Goal: Information Seeking & Learning: Learn about a topic

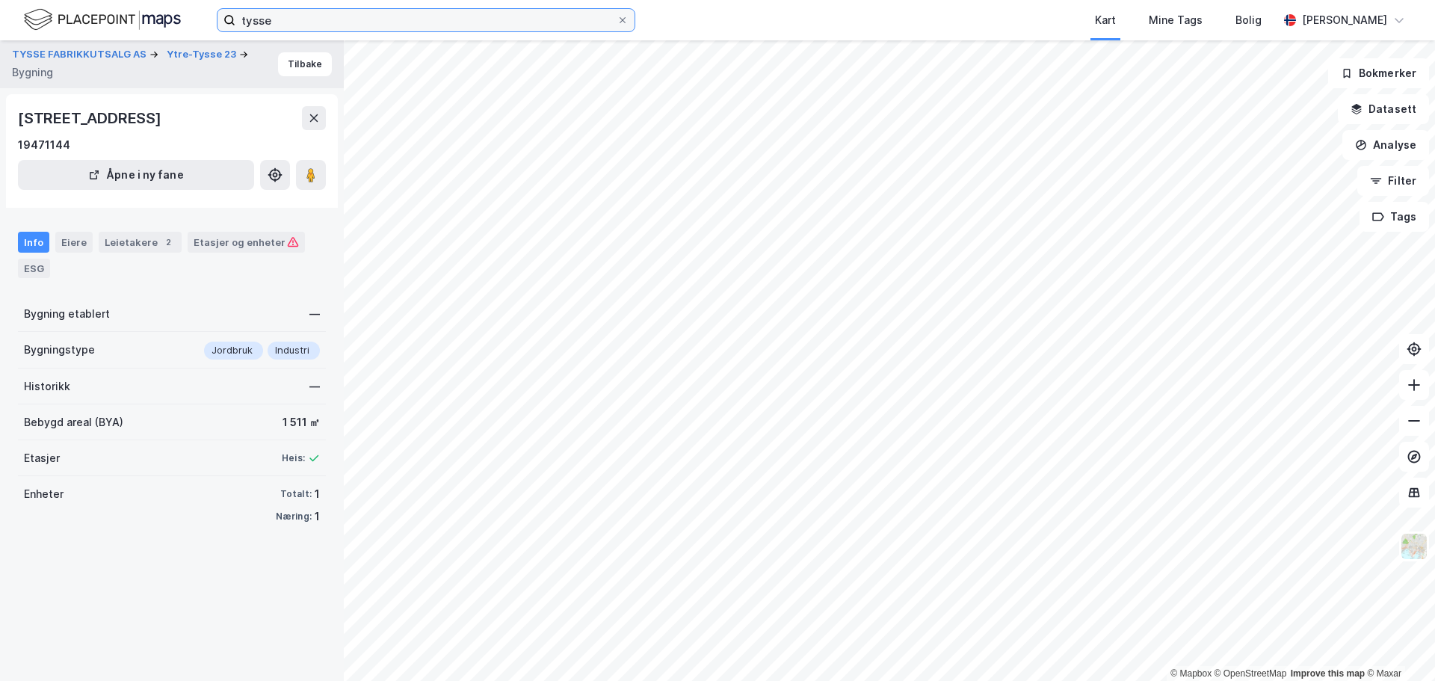
click at [291, 19] on input "tysse" at bounding box center [425, 20] width 381 height 22
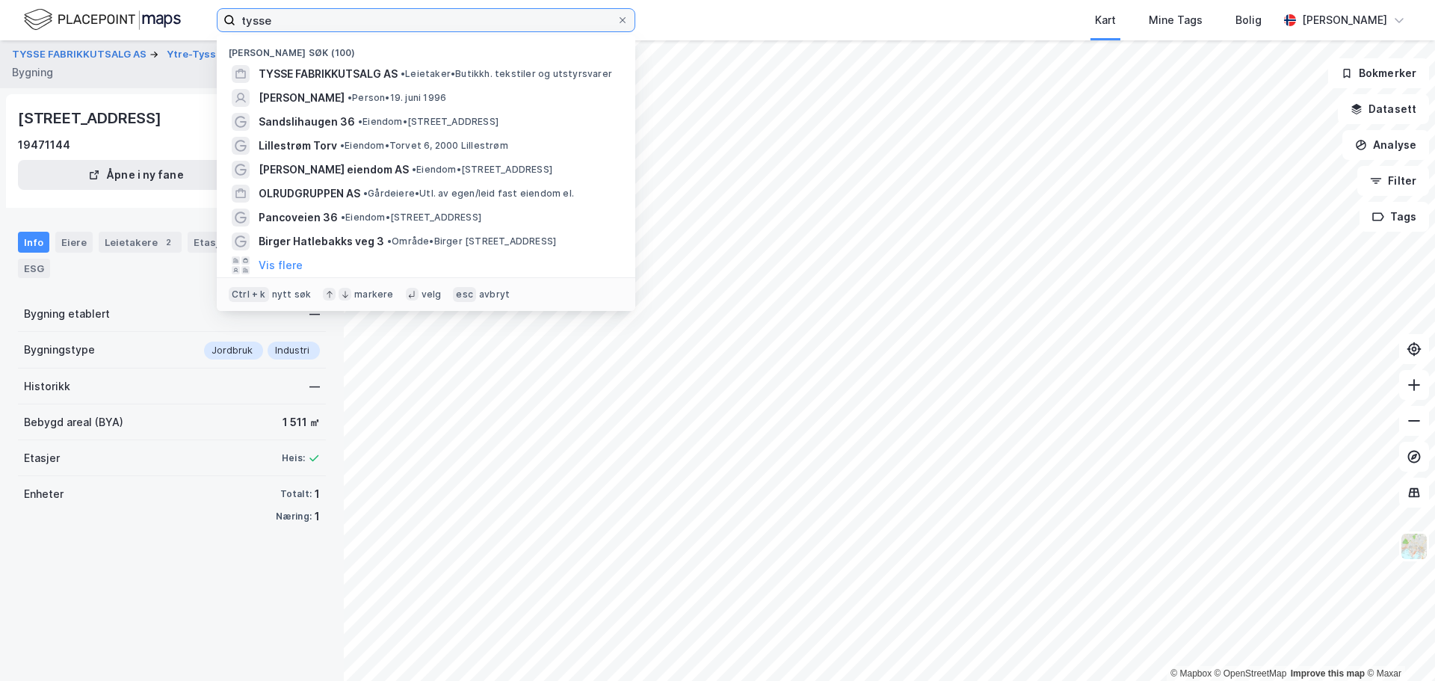
click at [291, 19] on input "tysse" at bounding box center [425, 20] width 381 height 22
click at [620, 19] on icon at bounding box center [622, 20] width 9 height 9
click at [616, 19] on input "tysse" at bounding box center [425, 20] width 381 height 22
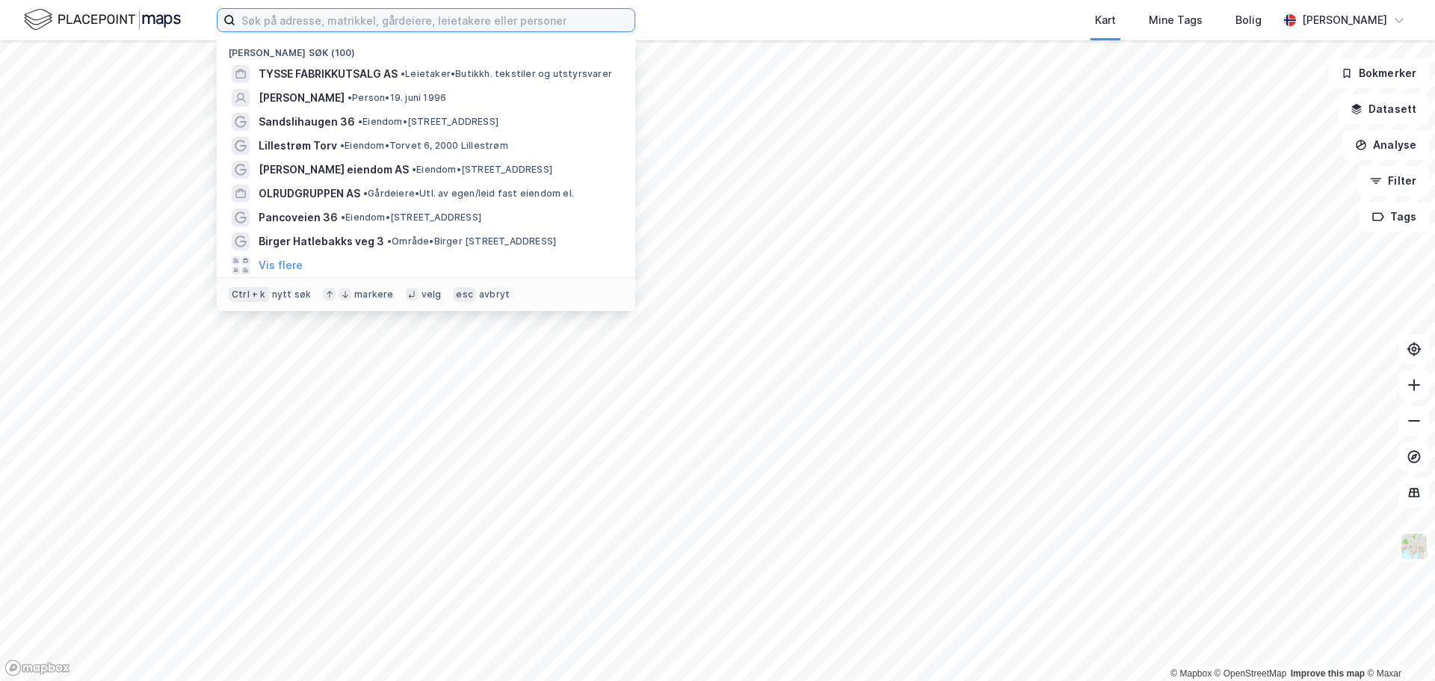
click at [461, 20] on input at bounding box center [434, 20] width 399 height 22
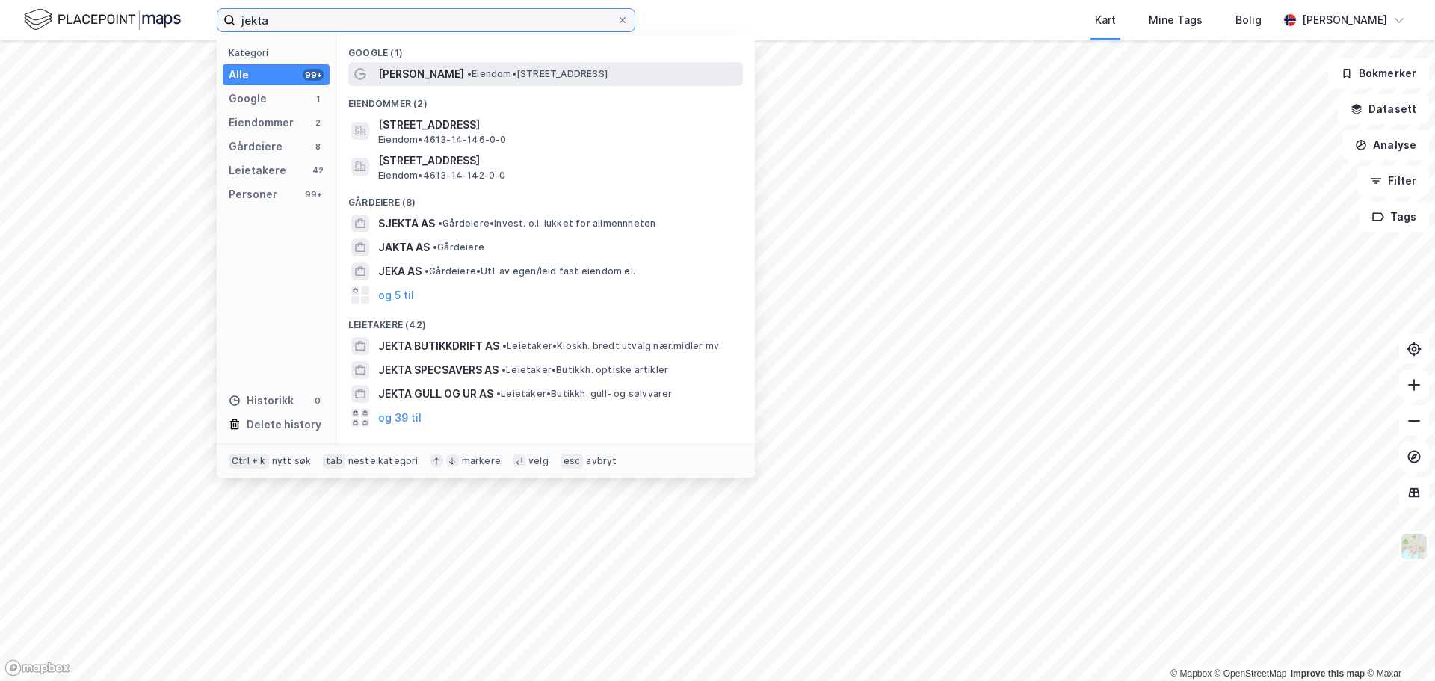
type input "jekta"
click at [445, 78] on span "[PERSON_NAME]" at bounding box center [421, 74] width 86 height 18
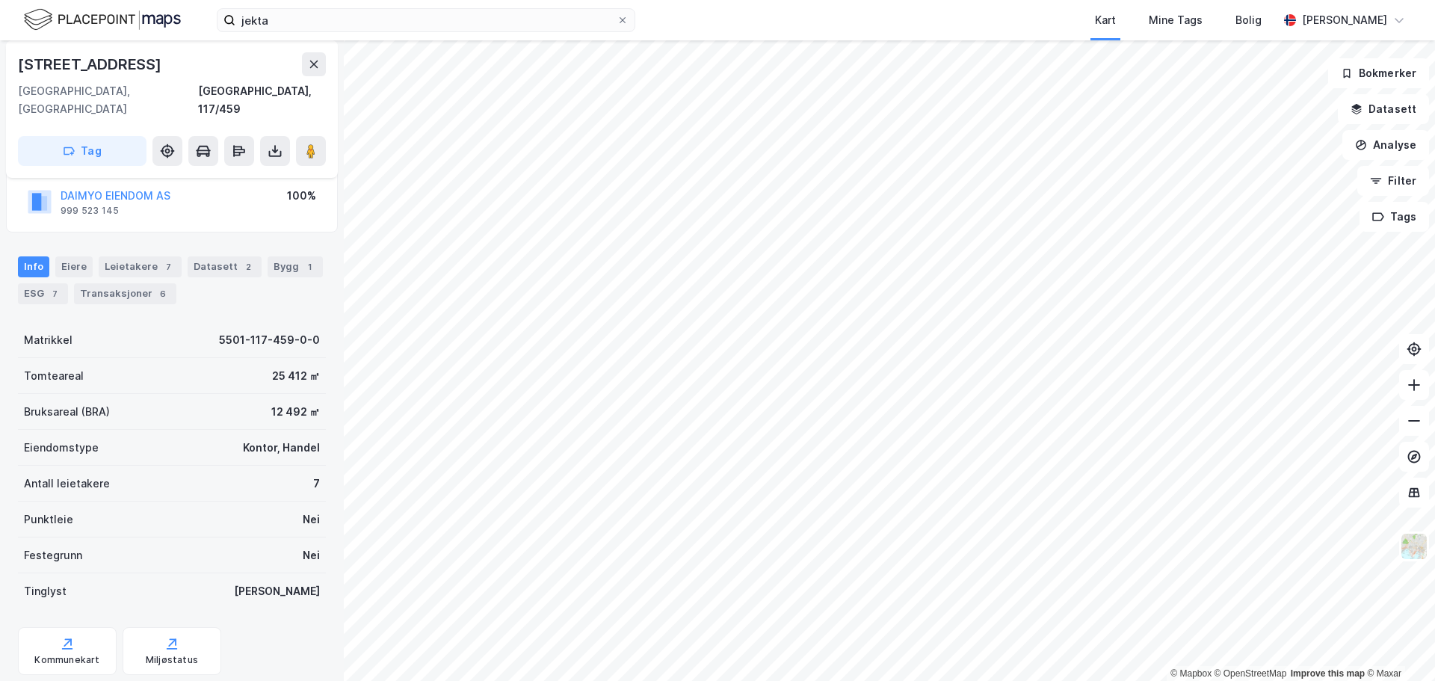
scroll to position [133, 0]
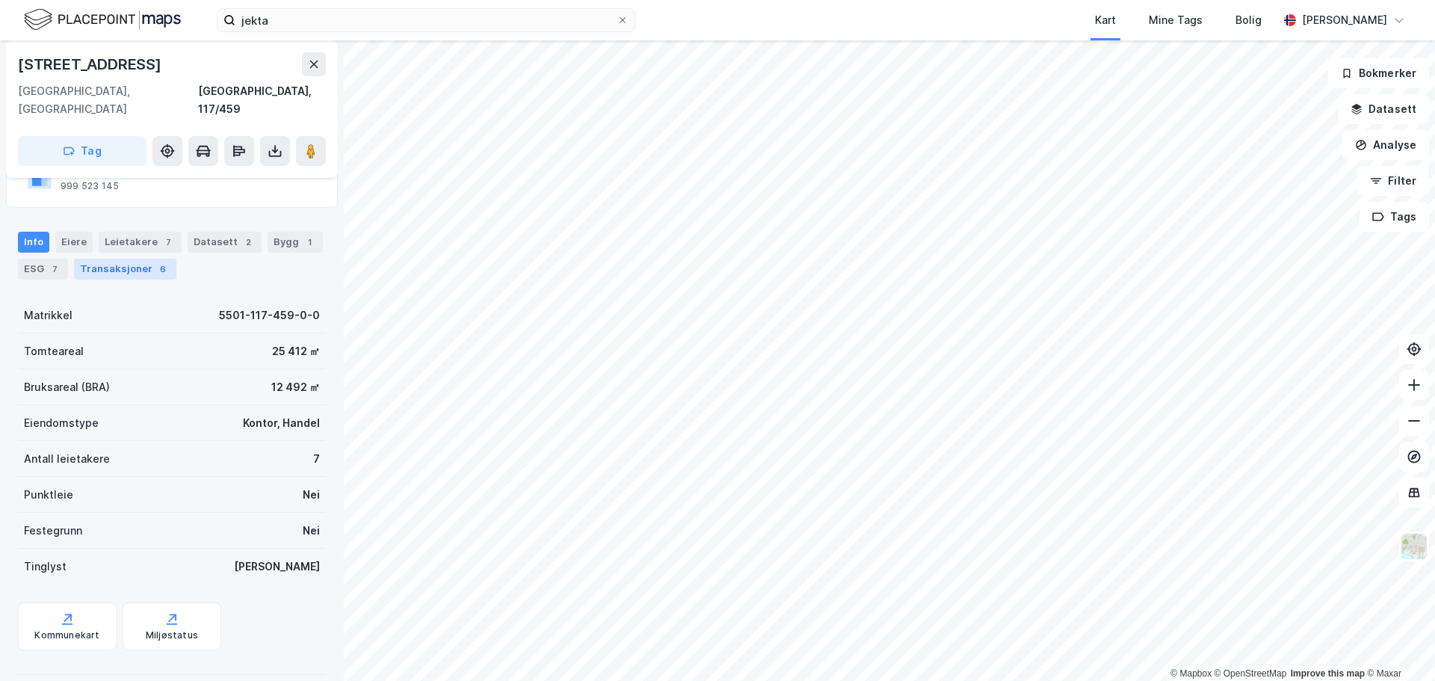
click at [111, 259] on div "Transaksjoner 6" at bounding box center [125, 269] width 102 height 21
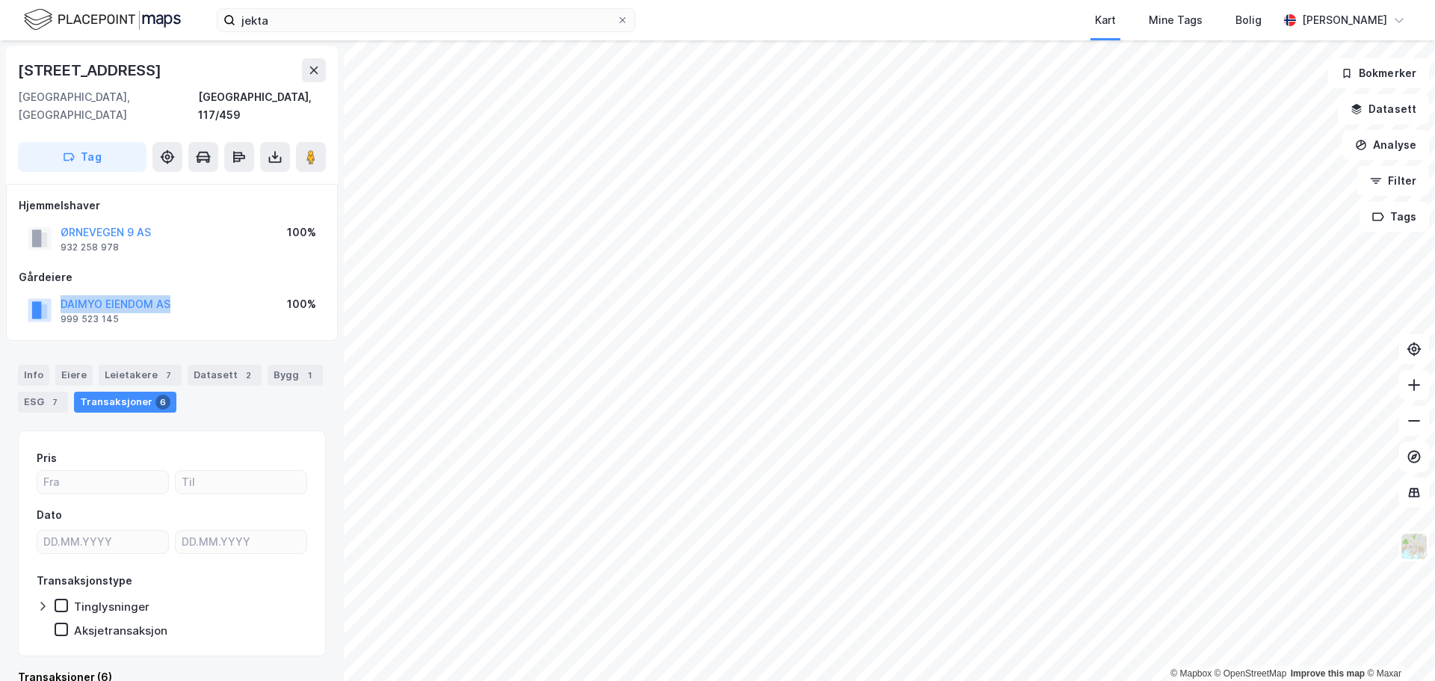
drag, startPoint x: 198, startPoint y: 284, endPoint x: 43, endPoint y: 286, distance: 154.7
click at [43, 292] on div "DAIMYO EIENDOM AS 999 523 145 100%" at bounding box center [172, 310] width 306 height 36
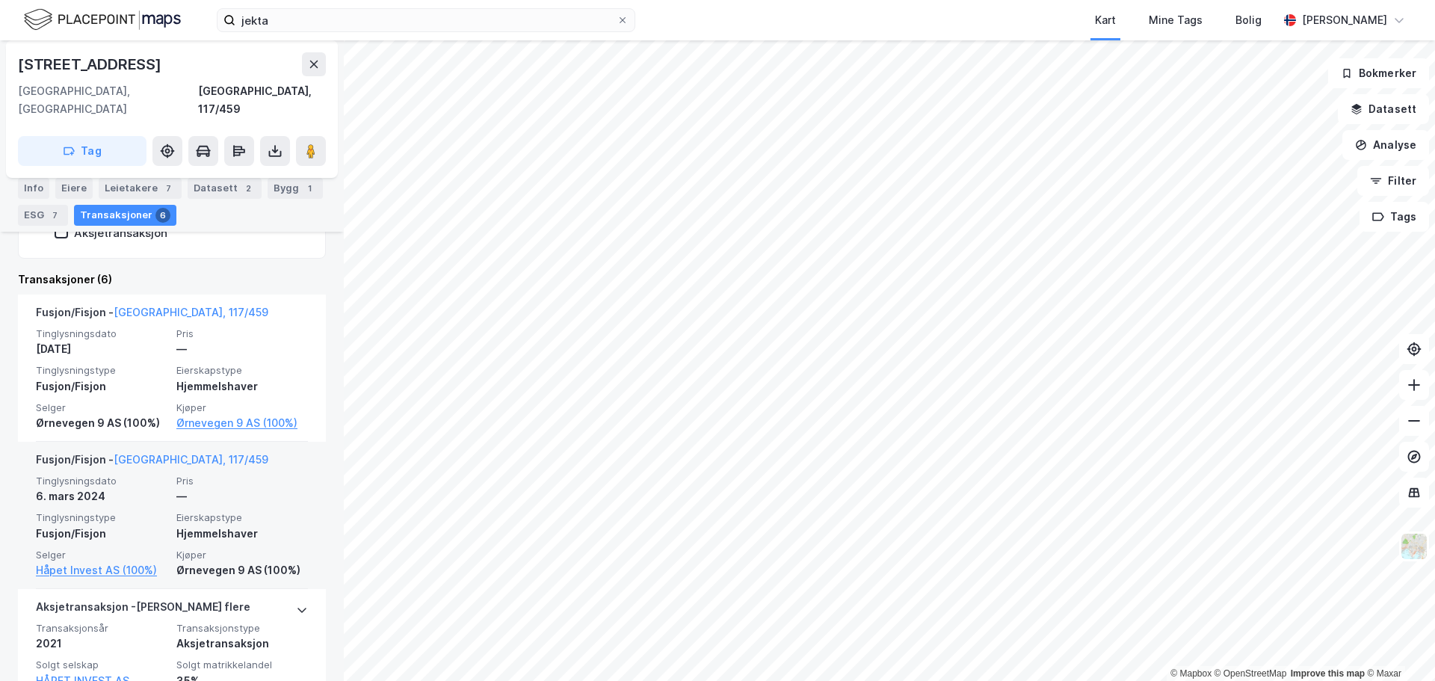
scroll to position [374, 0]
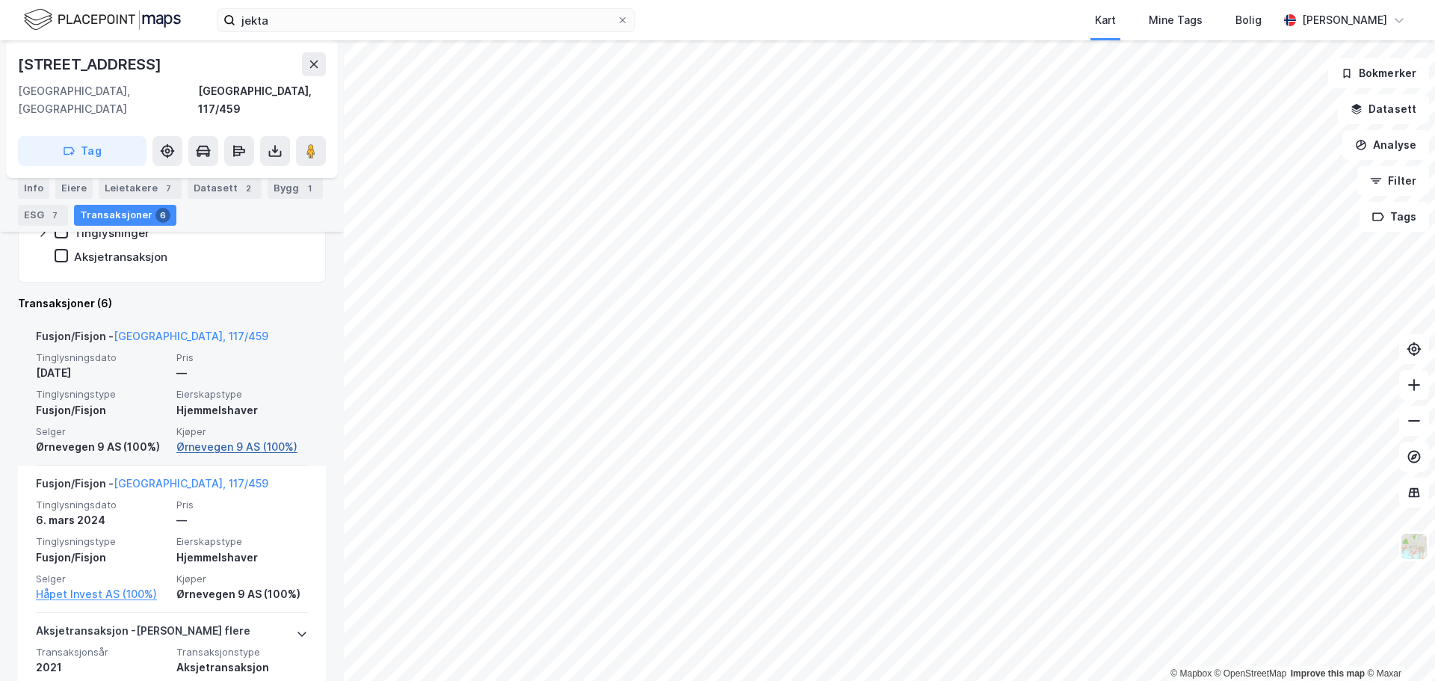
click at [231, 438] on link "Ørnevegen 9 AS (100%)" at bounding box center [242, 447] width 132 height 18
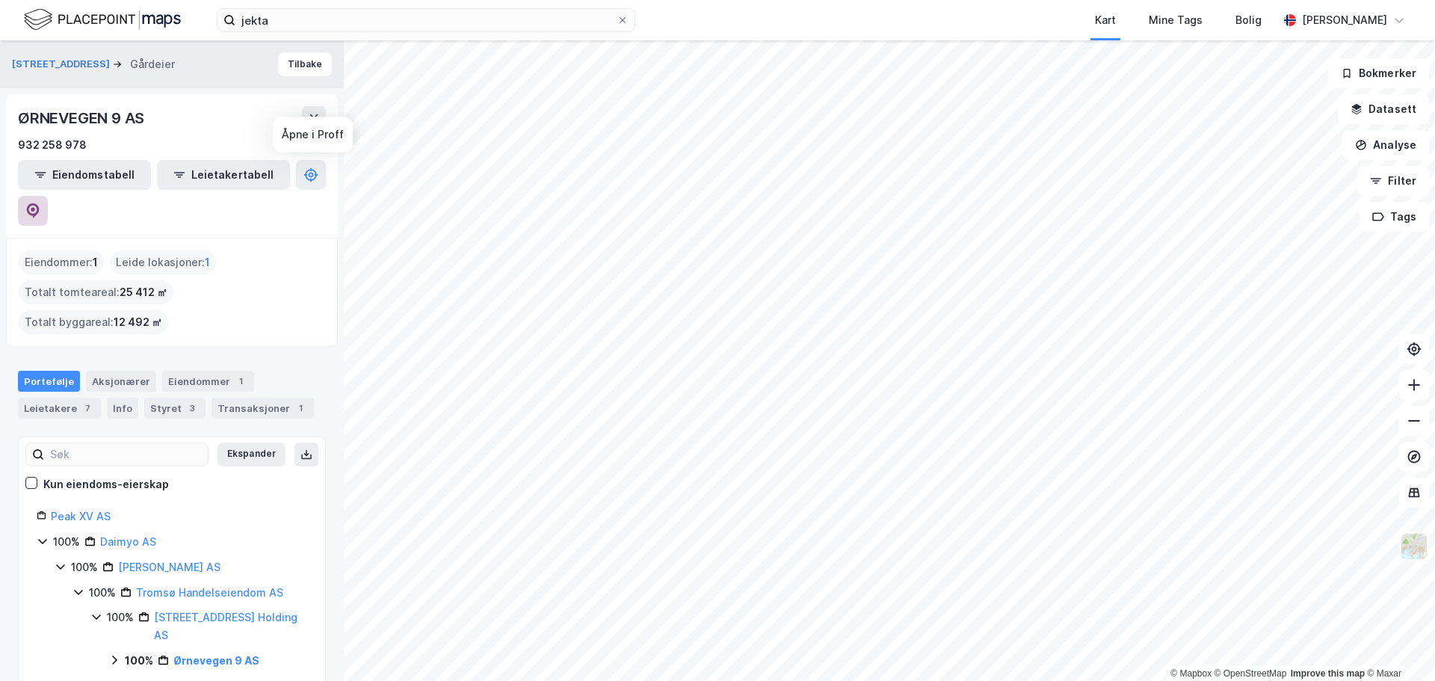
click at [48, 196] on button at bounding box center [33, 211] width 30 height 30
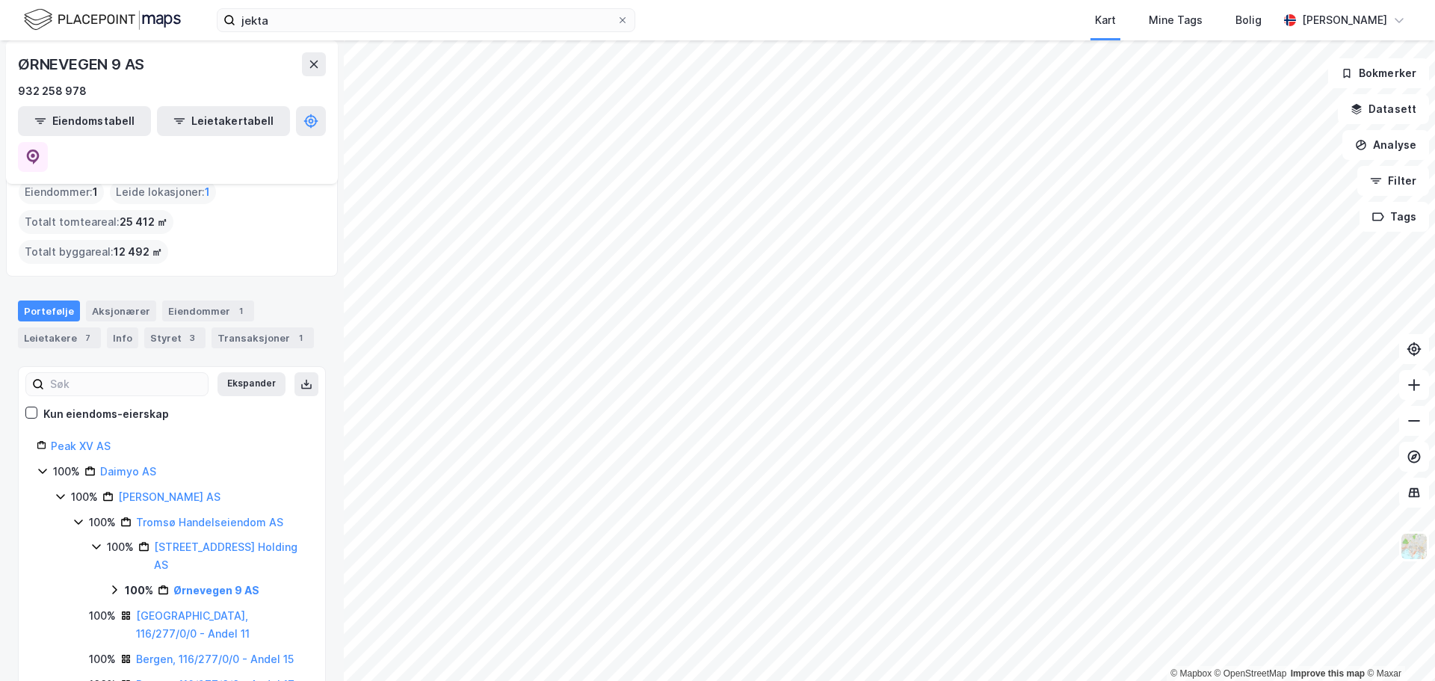
scroll to position [149, 0]
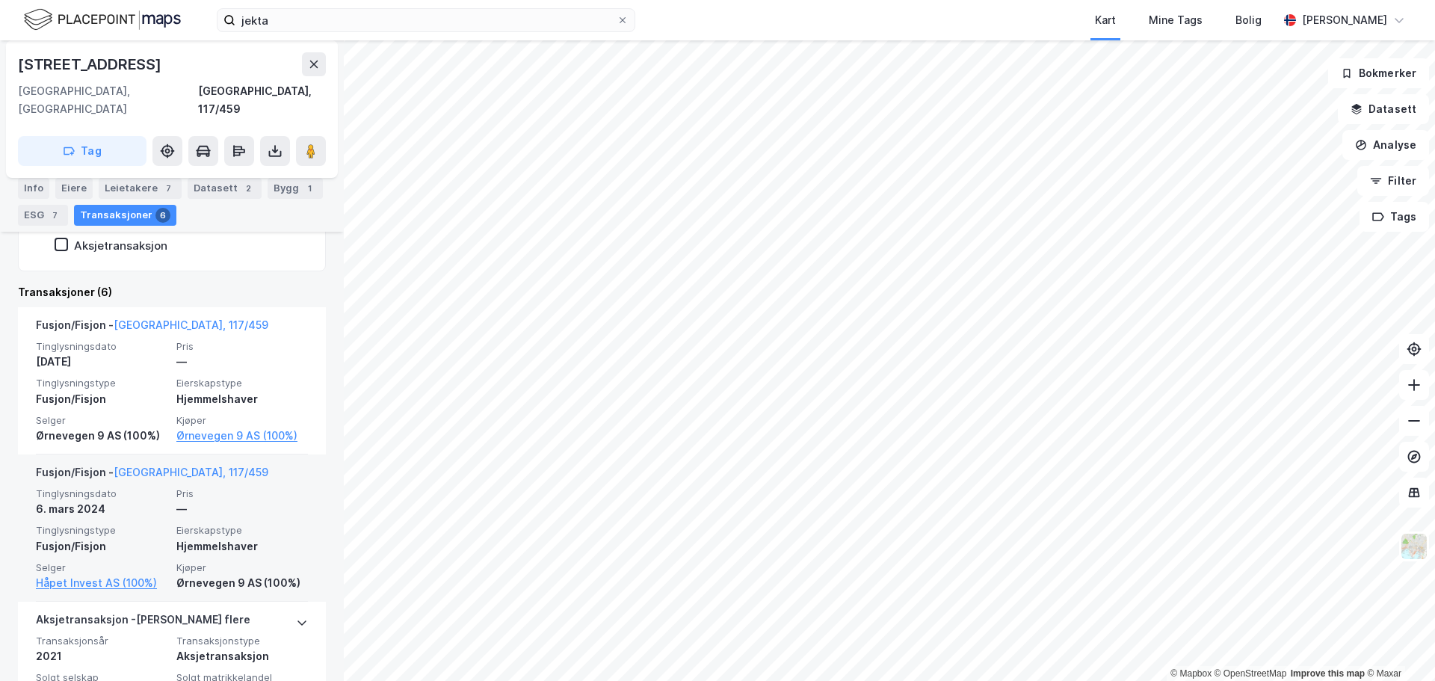
scroll to position [460, 0]
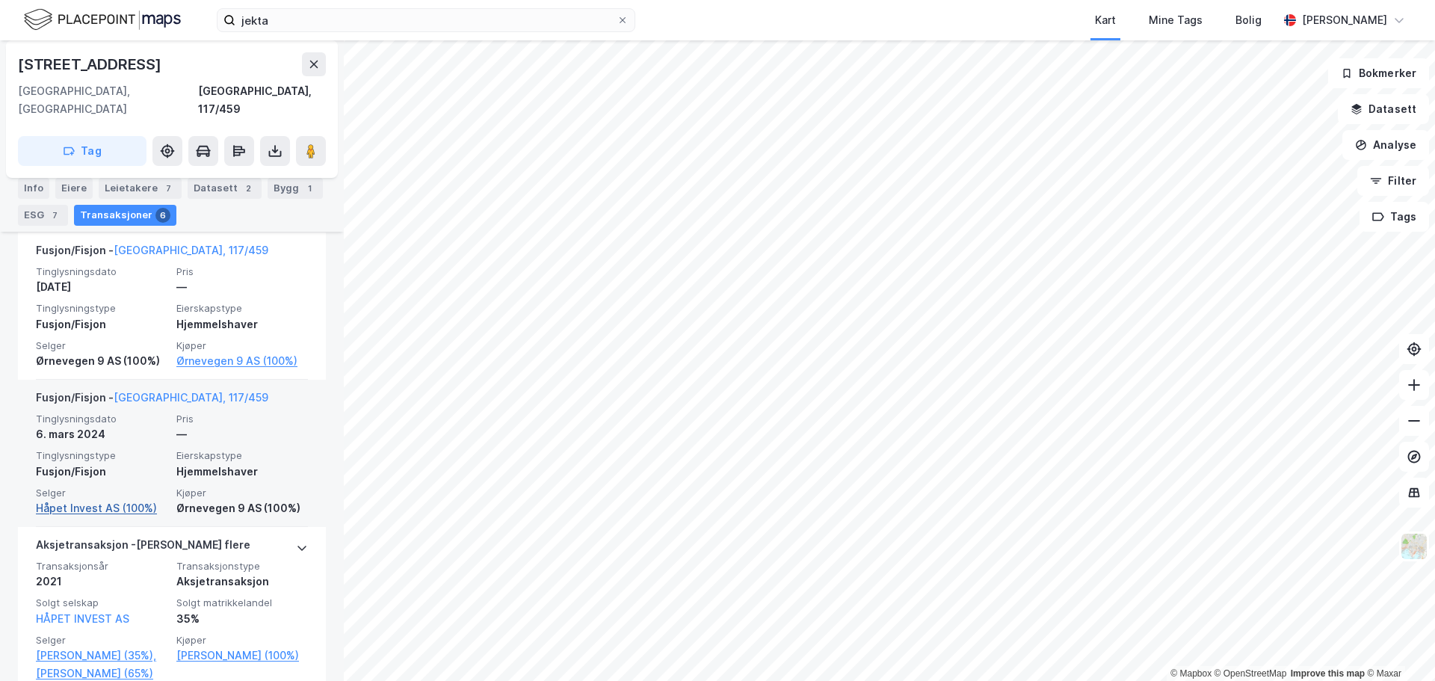
click at [123, 499] on link "Håpet Invest AS (100%)" at bounding box center [102, 508] width 132 height 18
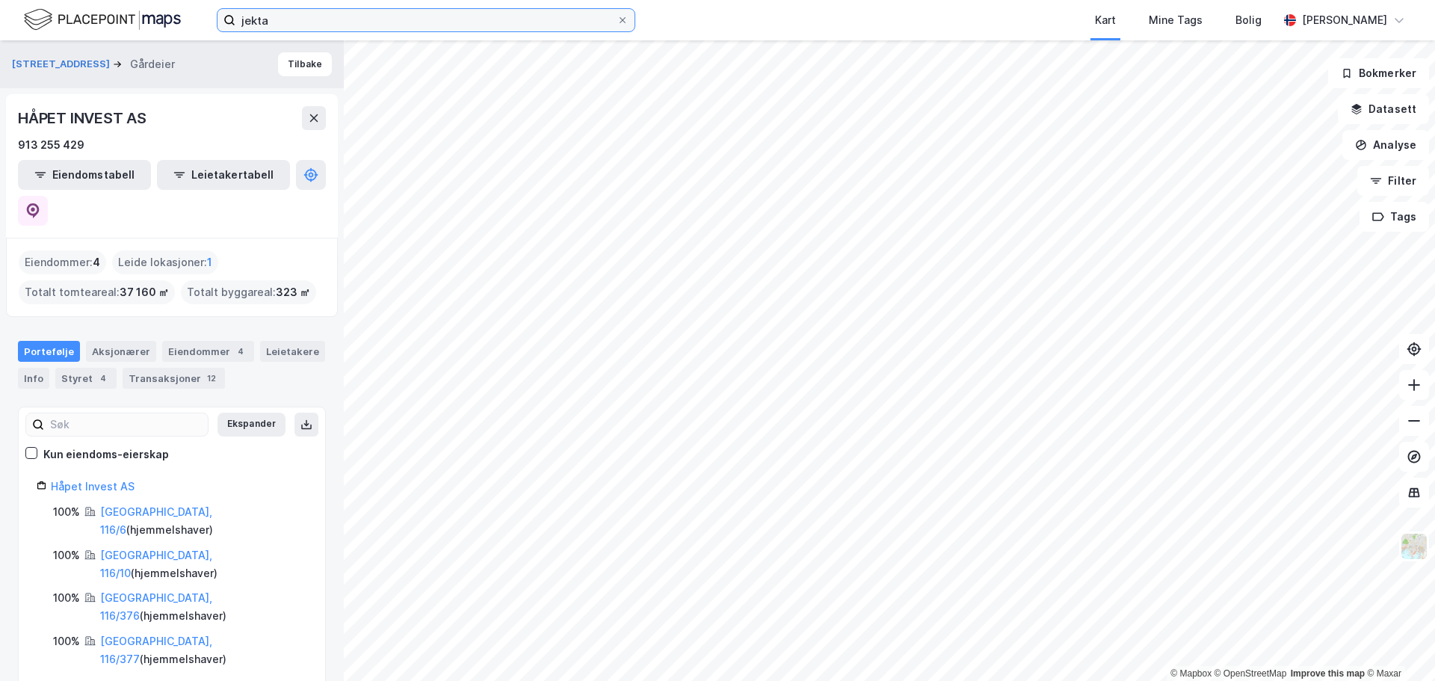
click at [306, 23] on input "jekta" at bounding box center [425, 20] width 381 height 22
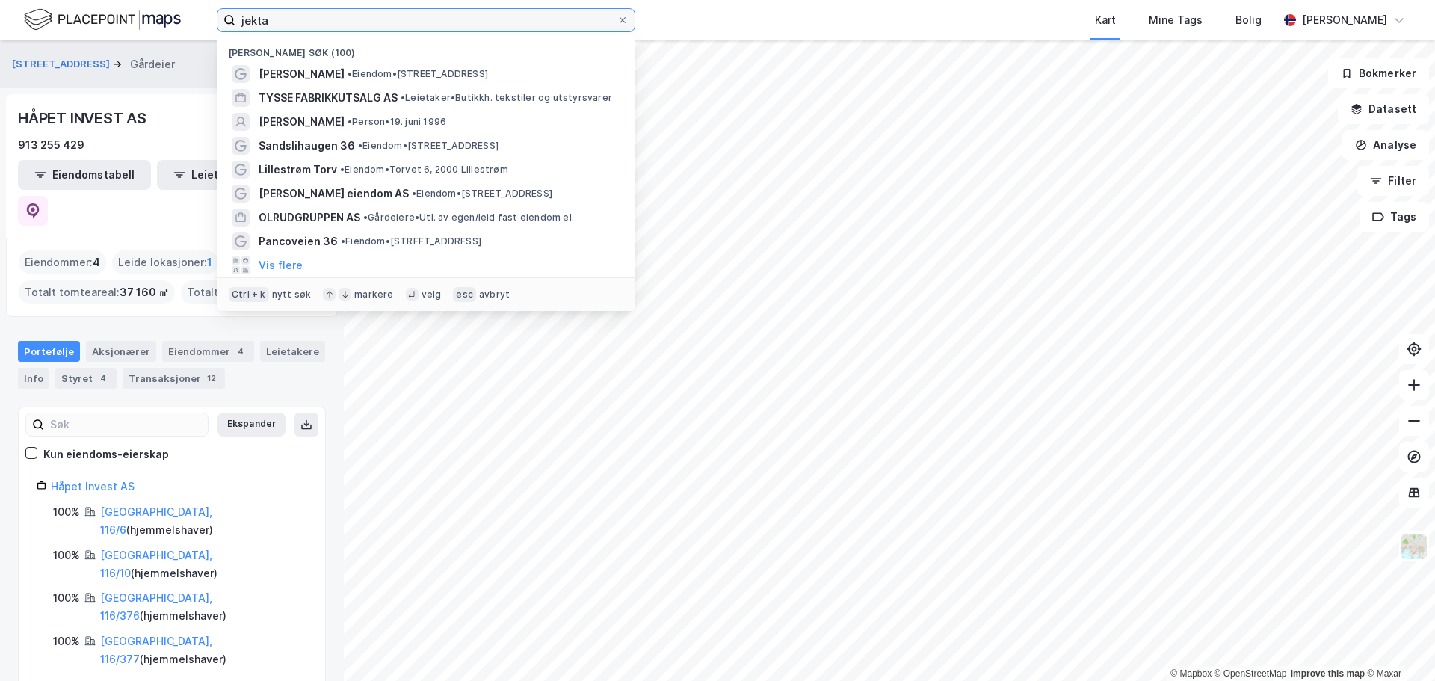
click at [306, 23] on input "jekta" at bounding box center [425, 20] width 381 height 22
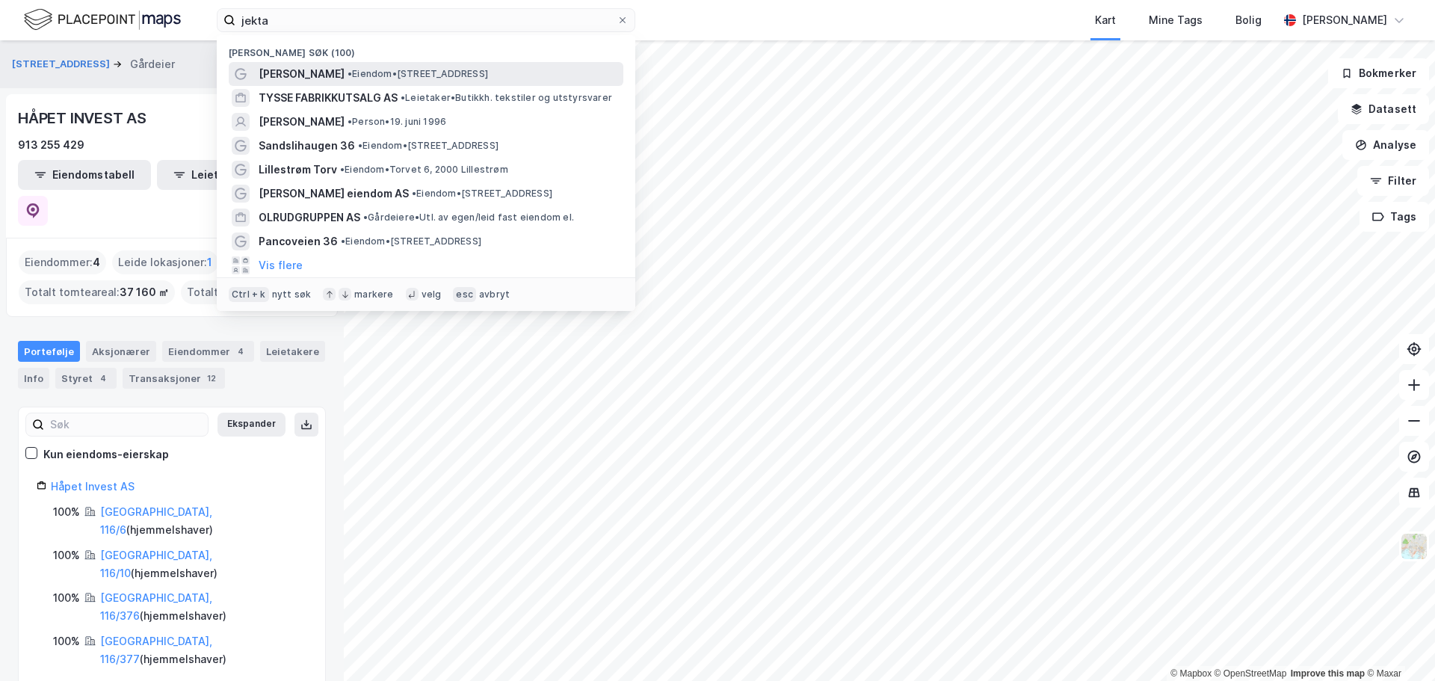
click at [422, 65] on div "Jekta Storsenter • Eiendom • [STREET_ADDRESS]" at bounding box center [440, 74] width 362 height 18
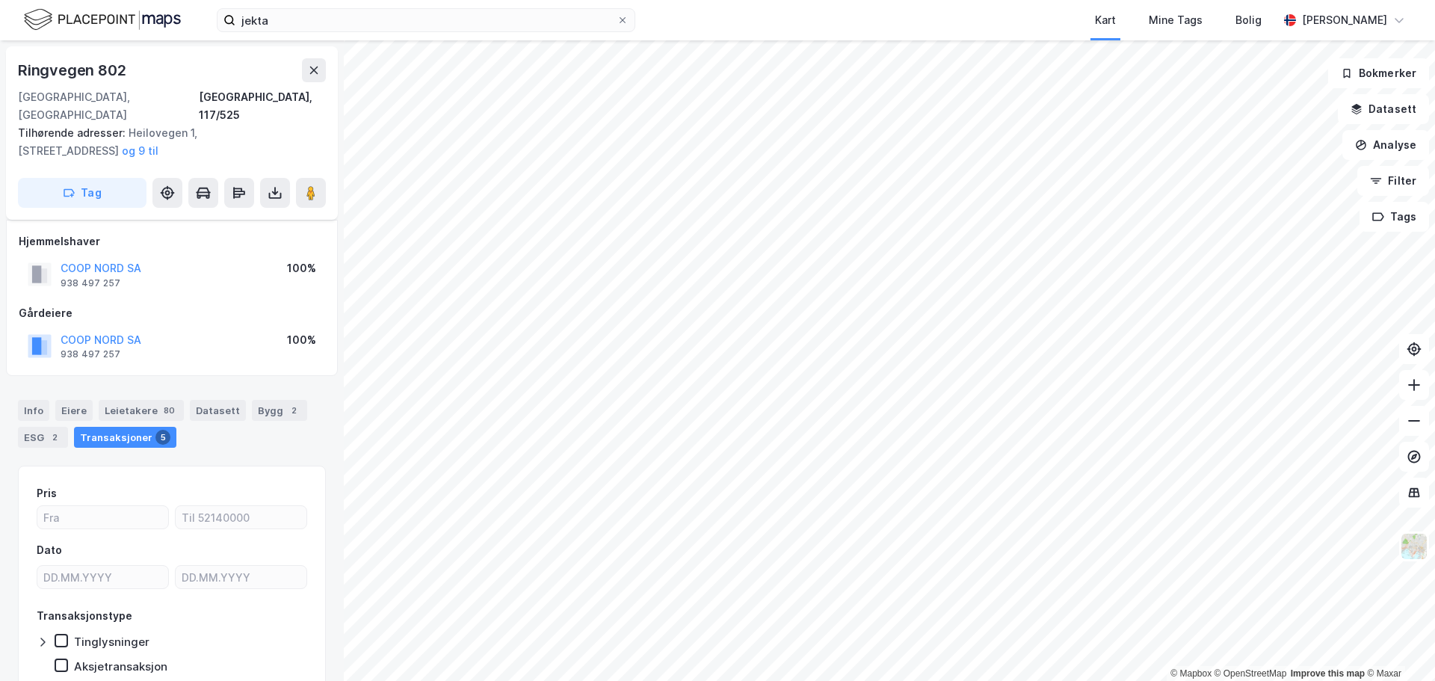
scroll to position [47, 0]
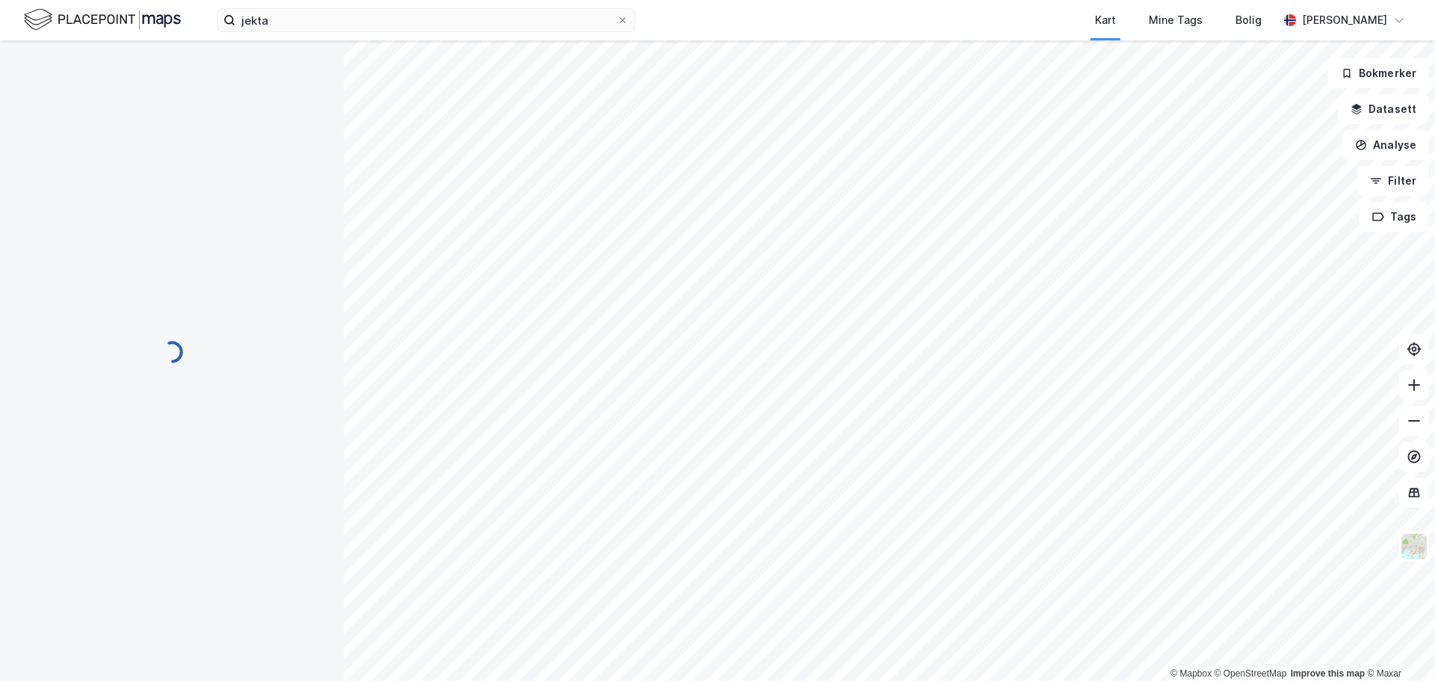
scroll to position [10, 0]
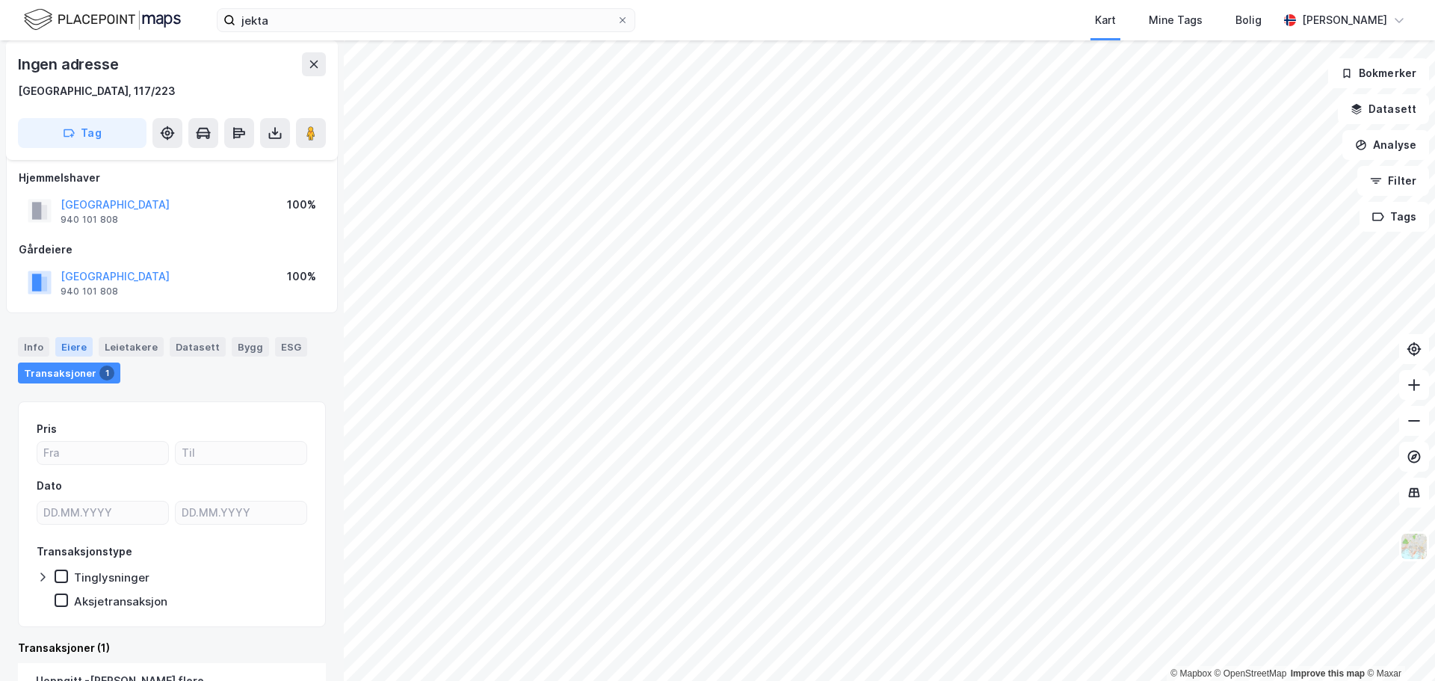
click at [78, 348] on div "Eiere" at bounding box center [73, 346] width 37 height 19
